Goal: Transaction & Acquisition: Purchase product/service

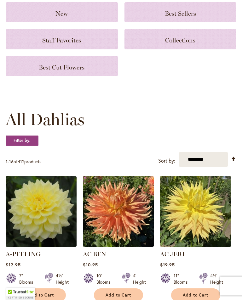
scroll to position [103, 0]
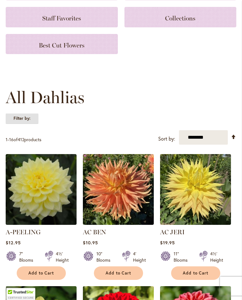
click at [27, 124] on strong "Filter by:" at bounding box center [22, 118] width 33 height 11
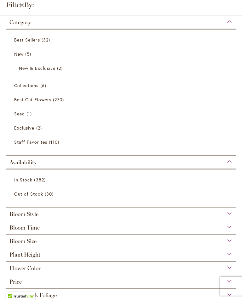
scroll to position [37, 0]
click at [231, 244] on div "Bloom Size" at bounding box center [120, 240] width 229 height 10
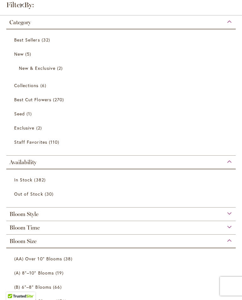
scroll to position [103, 0]
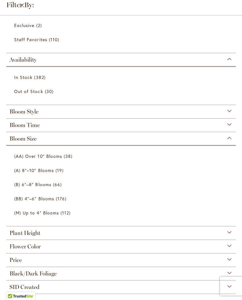
click at [54, 199] on link "(BB) 4"–6" Blooms 176 items" at bounding box center [121, 198] width 215 height 11
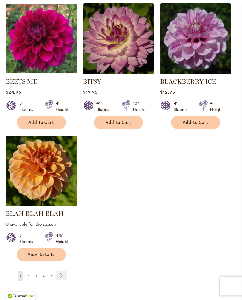
scroll to position [731, 0]
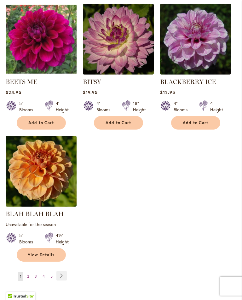
click at [62, 281] on link "Page Next" at bounding box center [61, 275] width 10 height 9
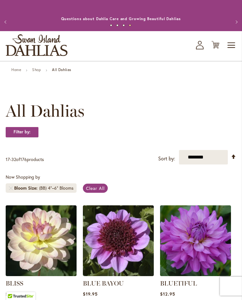
click at [97, 191] on span "Clear All" at bounding box center [95, 188] width 19 height 6
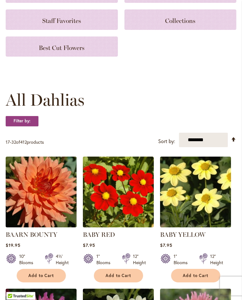
scroll to position [100, 0]
click at [33, 127] on strong "Filter by:" at bounding box center [22, 121] width 33 height 11
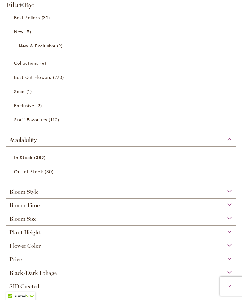
scroll to position [22, 0]
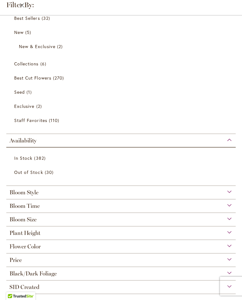
click at [231, 223] on div "Bloom Size" at bounding box center [120, 218] width 229 height 10
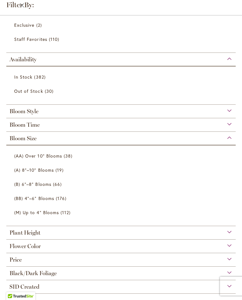
scroll to position [103, 0]
click at [233, 236] on div "Plant Height" at bounding box center [120, 232] width 229 height 10
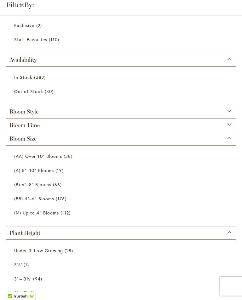
scroll to position [226, 0]
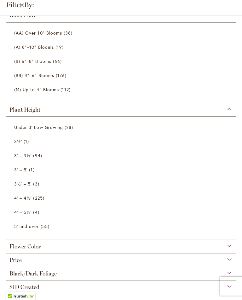
click at [34, 200] on span "225 items" at bounding box center [39, 198] width 13 height 7
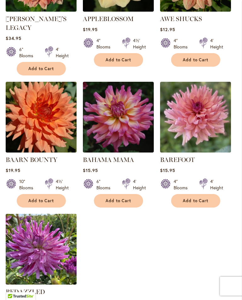
scroll to position [662, 0]
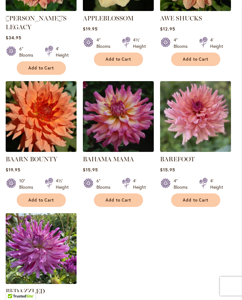
click at [127, 198] on span "Add to Cart" at bounding box center [118, 200] width 26 height 5
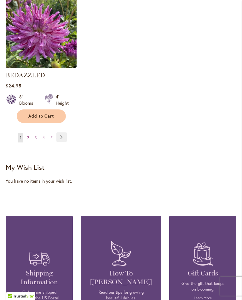
scroll to position [892, 0]
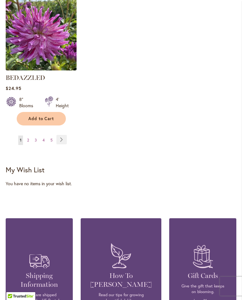
click at [61, 138] on link "Page Next" at bounding box center [61, 139] width 10 height 9
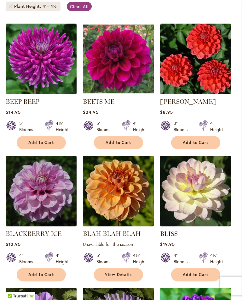
scroll to position [182, 0]
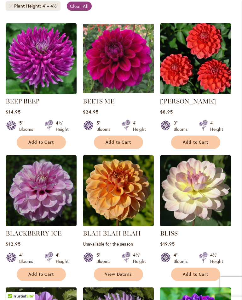
click at [123, 145] on span "Add to Cart" at bounding box center [118, 142] width 26 height 5
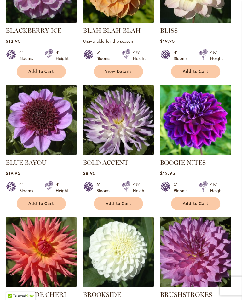
scroll to position [402, 0]
click at [202, 206] on span "Add to Cart" at bounding box center [196, 203] width 26 height 5
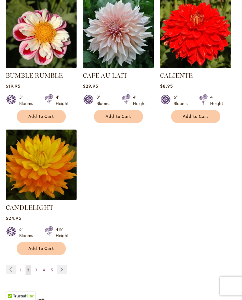
scroll to position [762, 0]
click at [52, 251] on span "Add to Cart" at bounding box center [41, 248] width 26 height 5
click at [62, 274] on link "Page Next" at bounding box center [62, 269] width 10 height 9
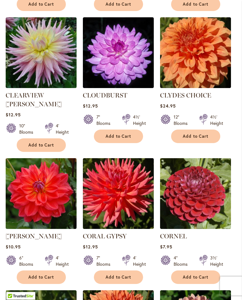
scroll to position [461, 0]
click at [52, 275] on span "Add to Cart" at bounding box center [41, 277] width 26 height 5
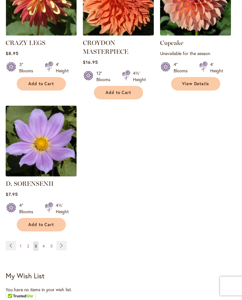
scroll to position [805, 0]
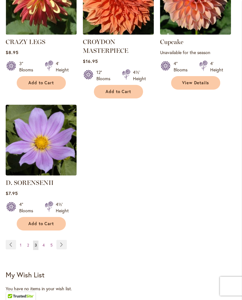
click at [63, 240] on link "Page Next" at bounding box center [61, 244] width 10 height 9
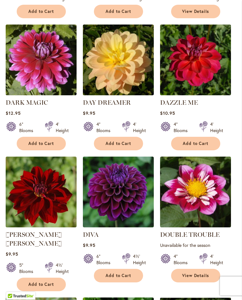
scroll to position [313, 0]
click at [125, 279] on span "Add to Cart" at bounding box center [118, 275] width 26 height 5
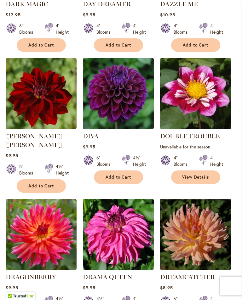
scroll to position [428, 0]
click at [125, 180] on span "Add to Cart" at bounding box center [118, 177] width 26 height 5
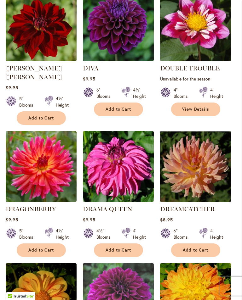
scroll to position [495, 0]
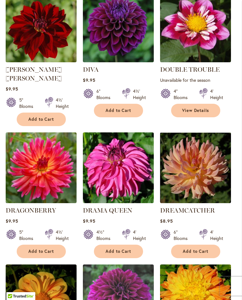
click at [48, 117] on span "Add to Cart" at bounding box center [41, 119] width 26 height 5
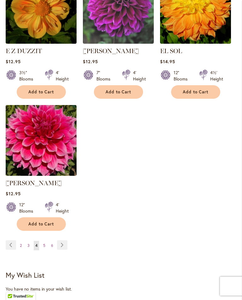
scroll to position [788, 0]
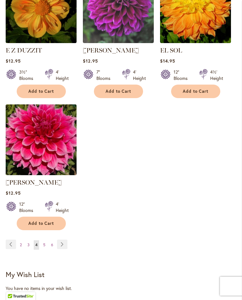
click at [62, 240] on link "Page Next" at bounding box center [62, 244] width 10 height 9
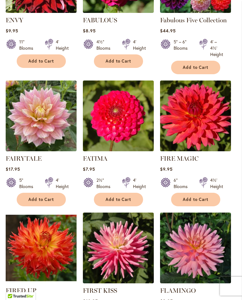
scroll to position [396, 0]
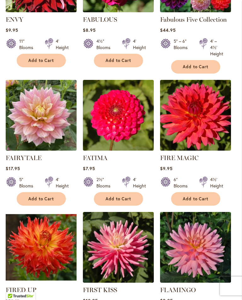
click at [208, 206] on button "Add to Cart" at bounding box center [195, 200] width 49 height 14
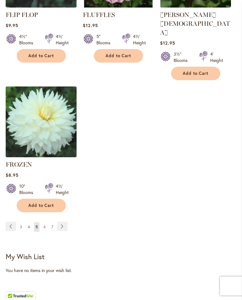
scroll to position [822, 0]
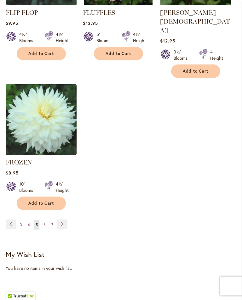
click at [64, 220] on link "Page Next" at bounding box center [62, 224] width 10 height 9
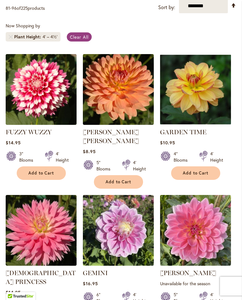
scroll to position [180, 0]
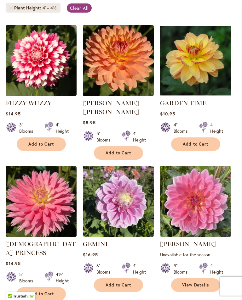
click at [195, 151] on button "Add to Cart" at bounding box center [195, 145] width 49 height 14
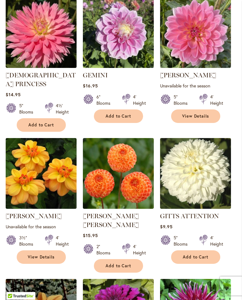
scroll to position [366, 0]
click at [45, 255] on span "View Details" at bounding box center [41, 257] width 27 height 5
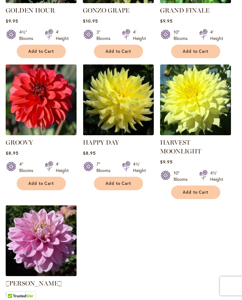
scroll to position [769, 0]
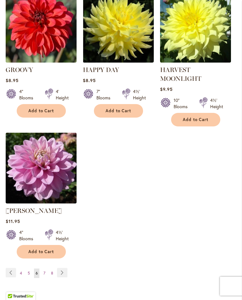
click at [63, 268] on link "Page Next" at bounding box center [62, 272] width 10 height 9
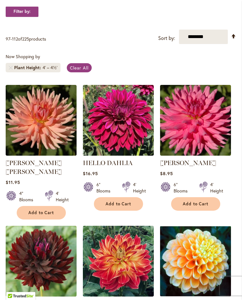
scroll to position [119, 0]
